Goal: Find specific page/section: Find specific page/section

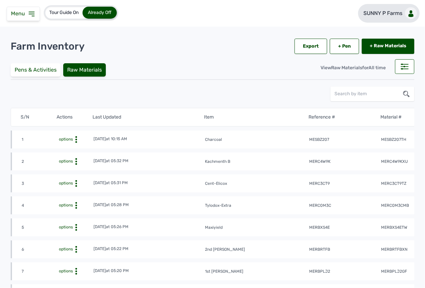
click at [366, 9] on link "SUNNY P Farms" at bounding box center [389, 13] width 62 height 19
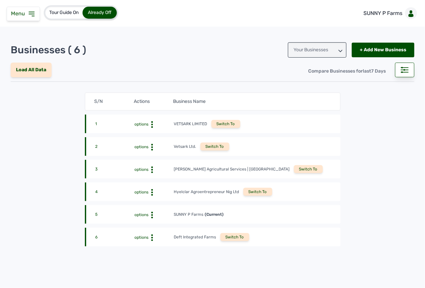
click at [294, 170] on div "Switch To" at bounding box center [308, 169] width 29 height 8
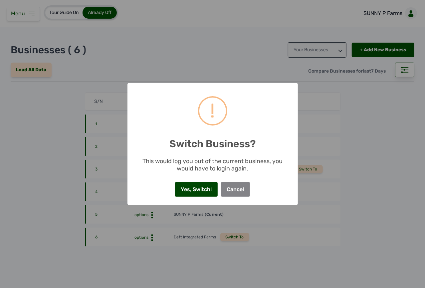
click at [208, 191] on button "Yes, Switch!" at bounding box center [196, 189] width 43 height 15
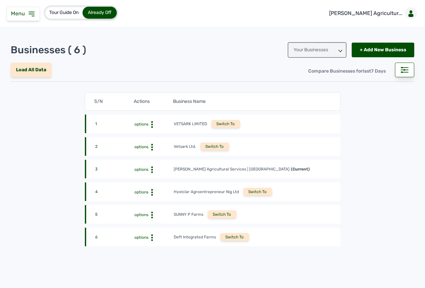
click at [29, 15] on icon at bounding box center [32, 14] width 8 height 8
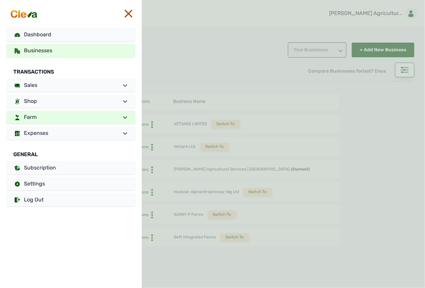
click at [66, 120] on link "Farm" at bounding box center [71, 117] width 128 height 13
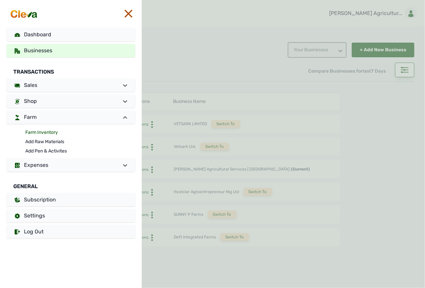
click at [53, 133] on link "Farm Inventory" at bounding box center [80, 132] width 110 height 9
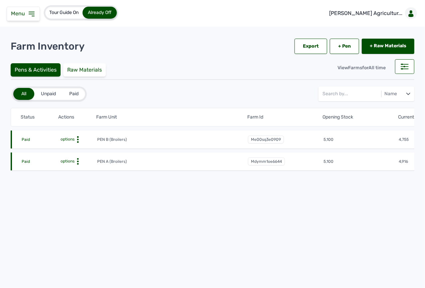
click at [76, 137] on icon at bounding box center [78, 139] width 7 height 7
click at [78, 146] on div "Farm Activities" at bounding box center [72, 150] width 47 height 8
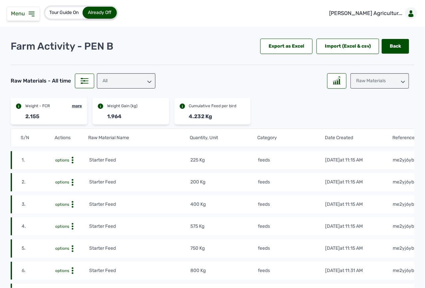
click at [374, 76] on div "Raw Materials" at bounding box center [379, 80] width 59 height 15
click at [369, 120] on div "Losses" at bounding box center [379, 122] width 59 height 12
